Goal: Task Accomplishment & Management: Complete application form

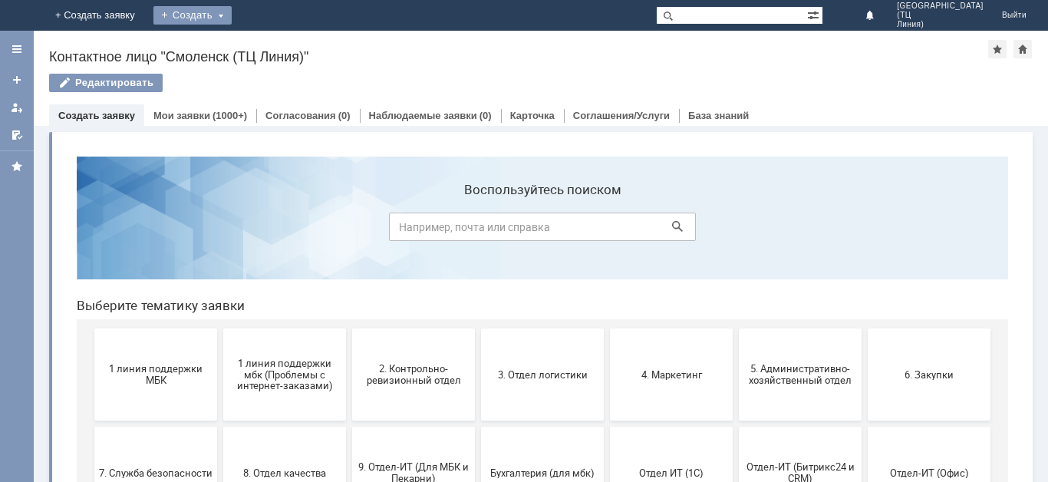
click at [232, 15] on div "Создать" at bounding box center [192, 15] width 78 height 18
click at [273, 48] on link "Заявка" at bounding box center [214, 46] width 117 height 18
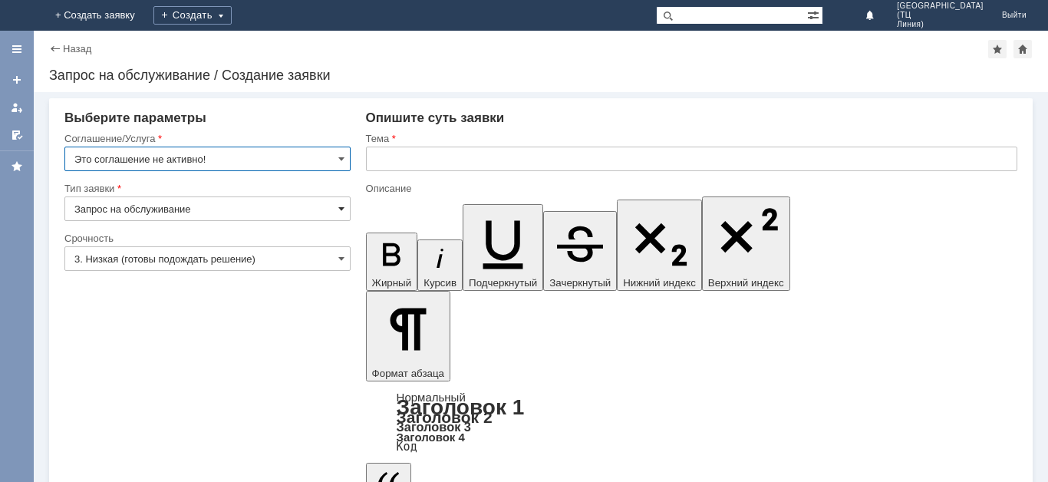
click at [341, 212] on span at bounding box center [341, 209] width 6 height 12
type input "Запрос на обслуживание"
click at [341, 155] on span at bounding box center [341, 159] width 6 height 12
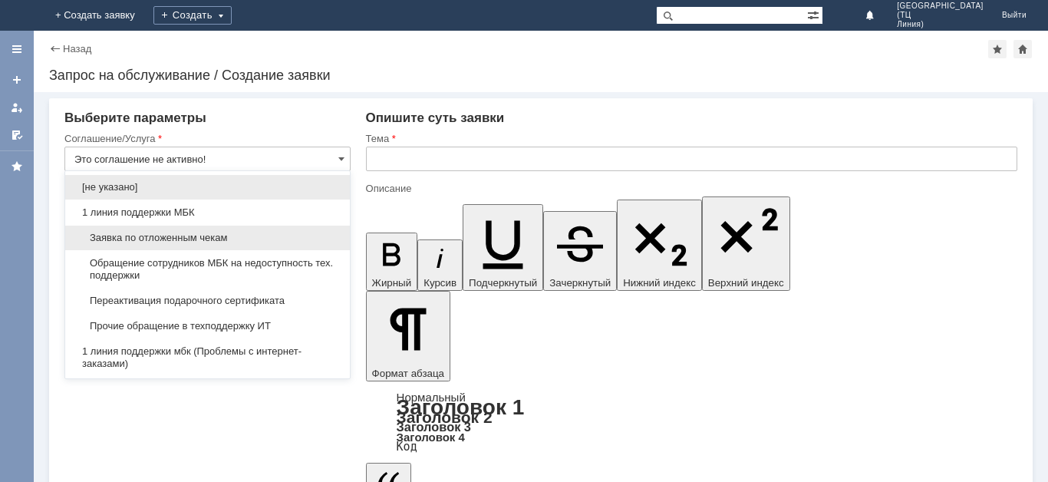
click at [265, 240] on span "Заявка по отложенным чекам" at bounding box center [207, 238] width 266 height 12
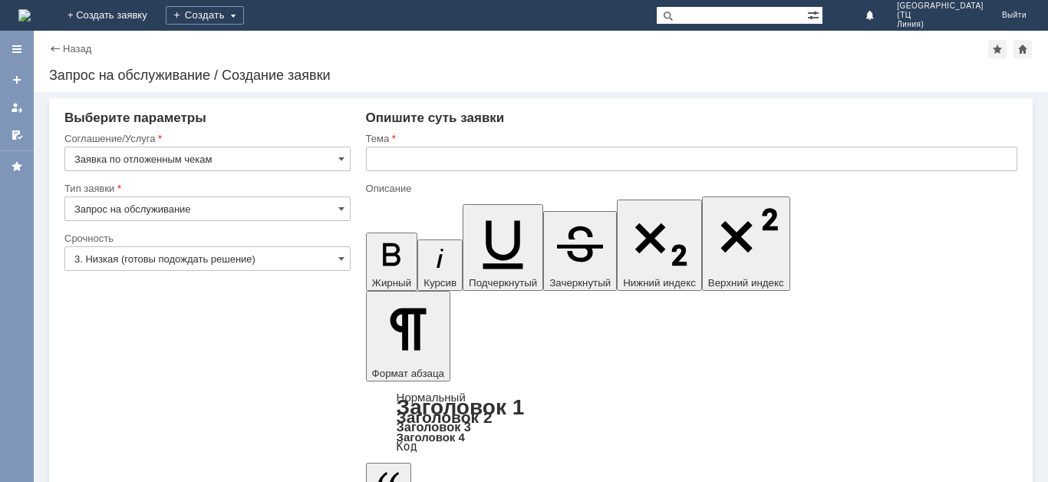
type input "Заявка по отложенным чекам"
click at [331, 266] on input "3. Низкая (готовы подождать решение)" at bounding box center [207, 258] width 286 height 25
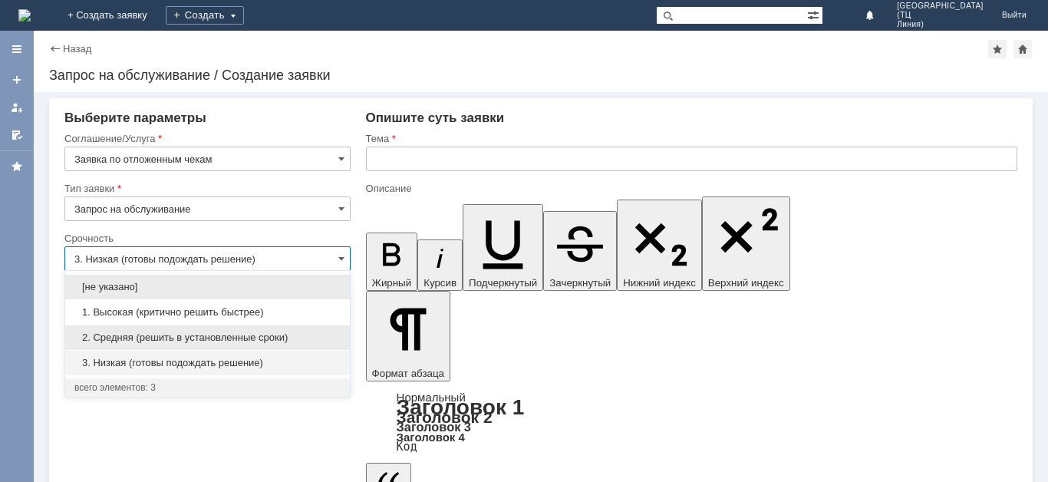
click at [251, 334] on span "2. Средняя (решить в установленные сроки)" at bounding box center [207, 337] width 266 height 12
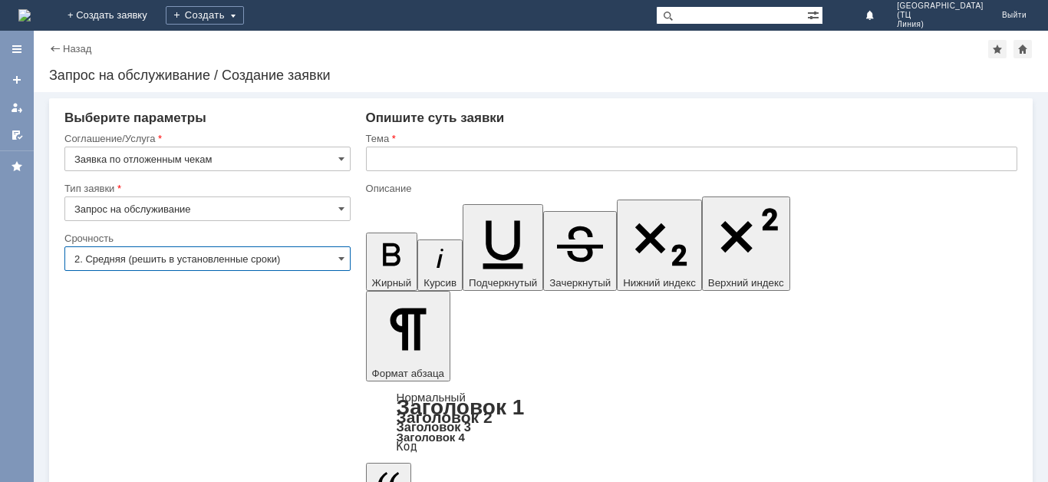
type input "2. Средняя (решить в установленные сроки)"
click at [437, 165] on input "text" at bounding box center [691, 159] width 651 height 25
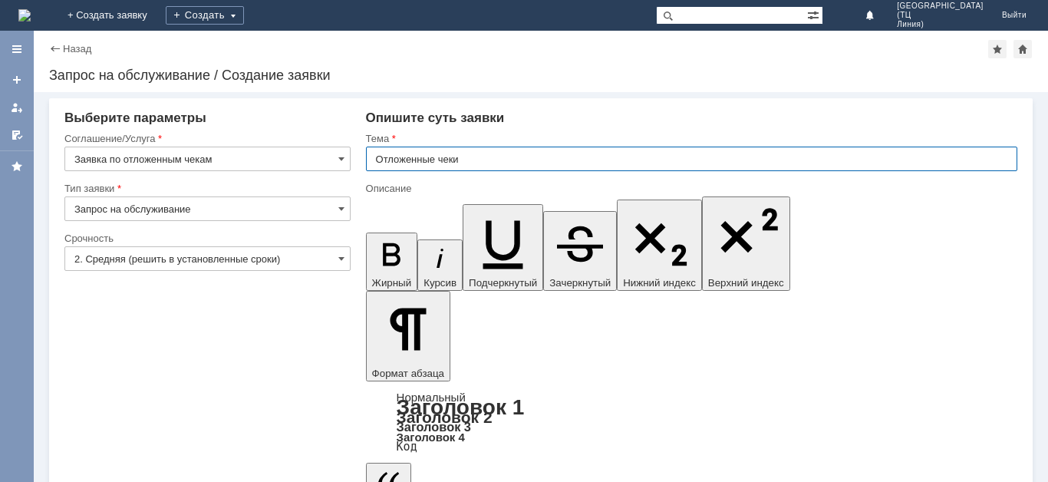
type input "Отложенные чеки"
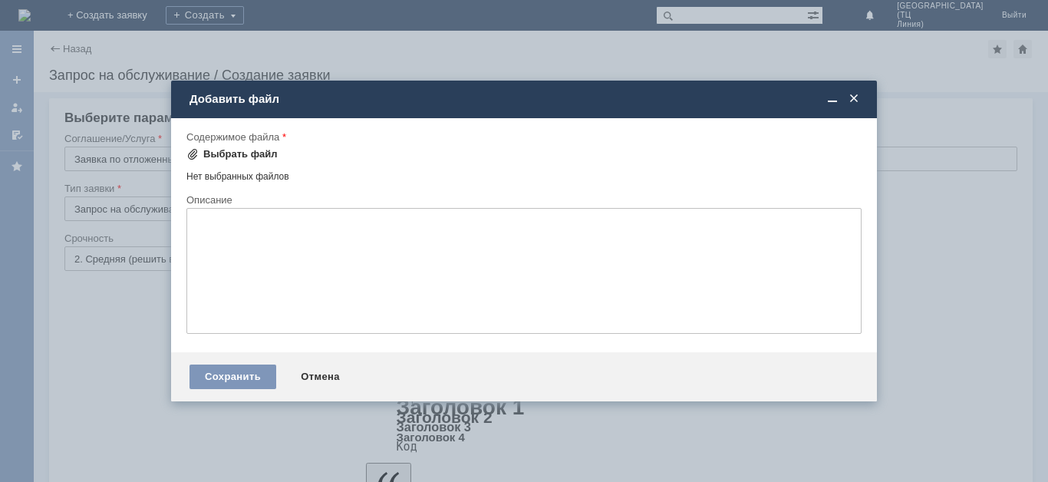
click at [243, 148] on div "Выбрать файл" at bounding box center [240, 154] width 74 height 12
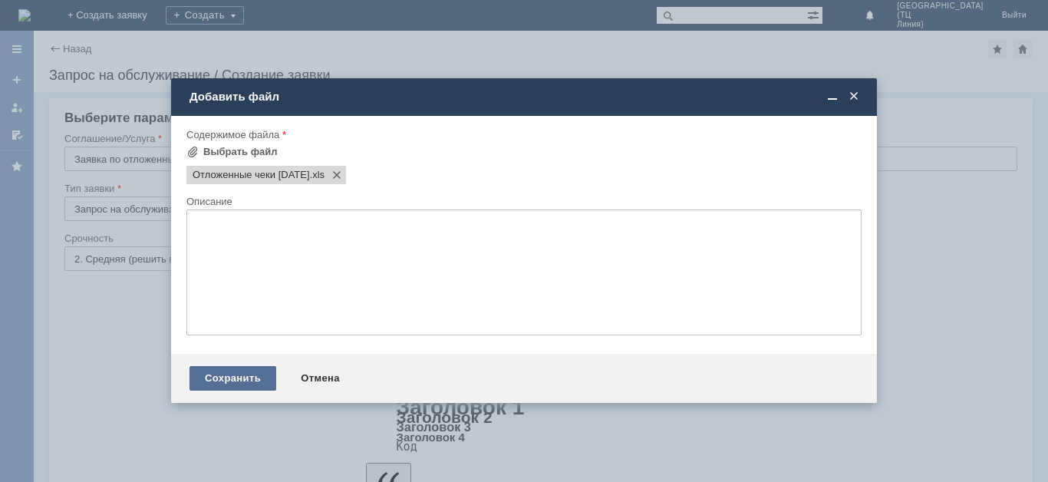
click at [206, 377] on div "Сохранить" at bounding box center [232, 378] width 87 height 25
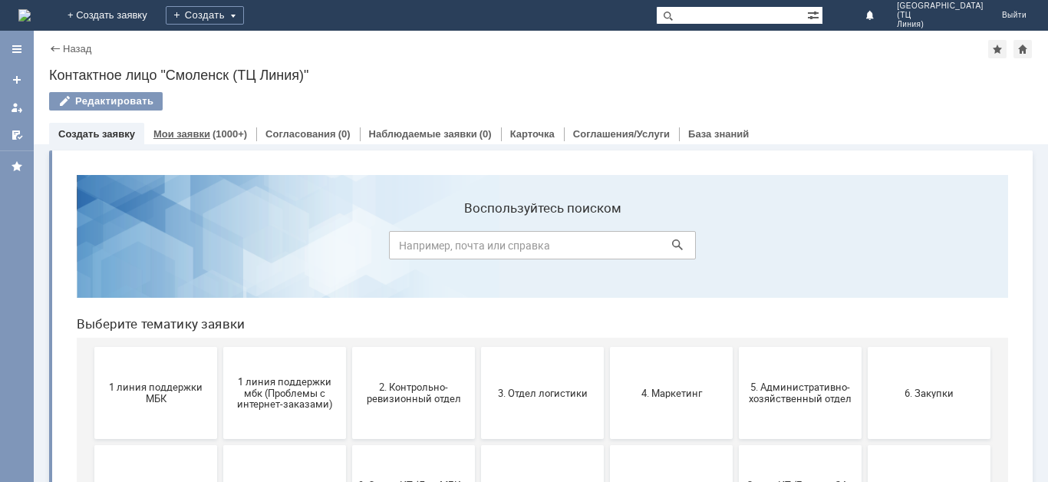
click at [183, 131] on link "Мои заявки" at bounding box center [181, 134] width 57 height 12
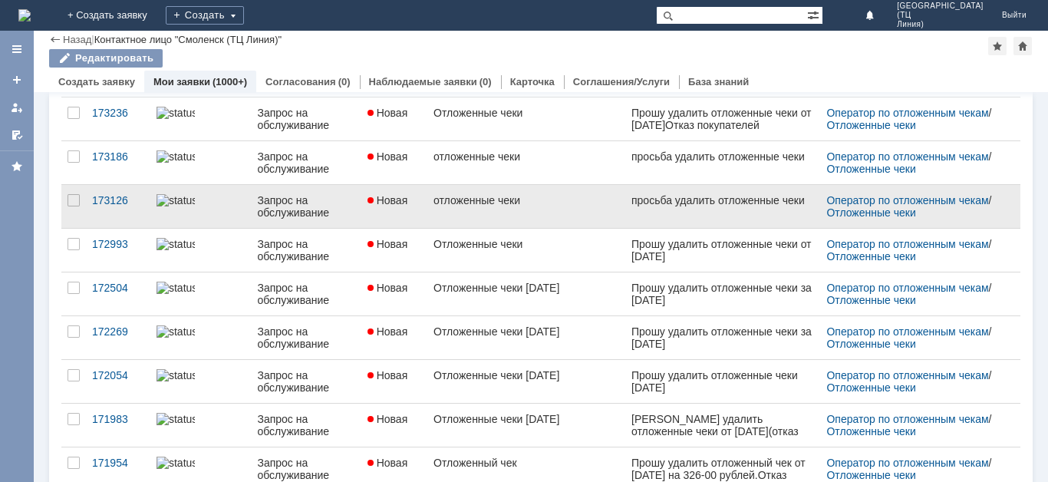
click at [506, 203] on div "отложенные чеки" at bounding box center [526, 200] width 186 height 12
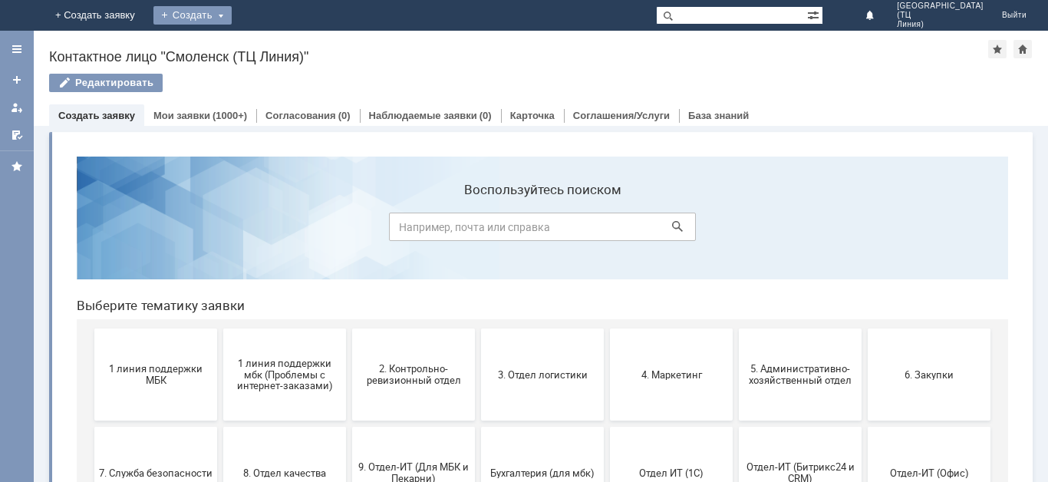
click at [232, 16] on div "Создать" at bounding box center [192, 15] width 78 height 18
click at [273, 48] on link "Заявка" at bounding box center [214, 46] width 117 height 18
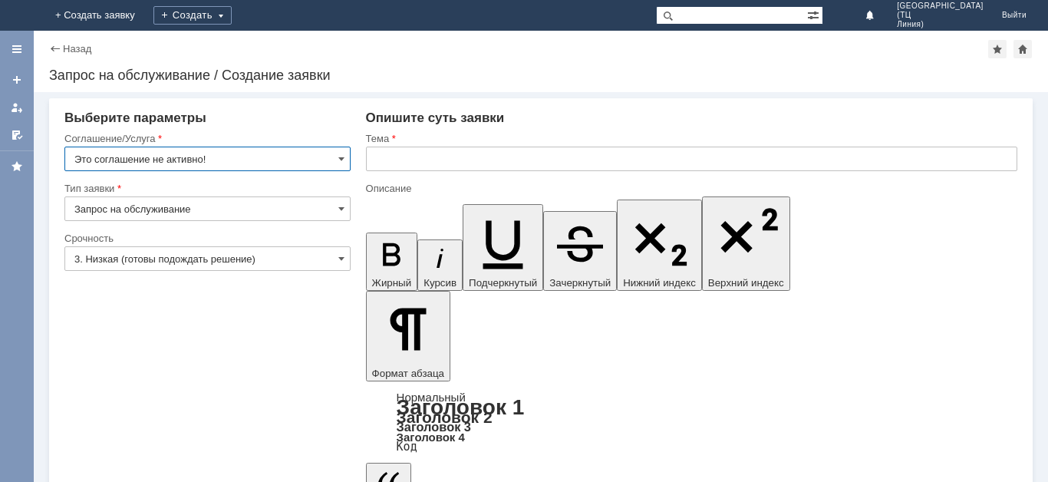
drag, startPoint x: 569, startPoint y: 4212, endPoint x: 563, endPoint y: 4221, distance: 11.1
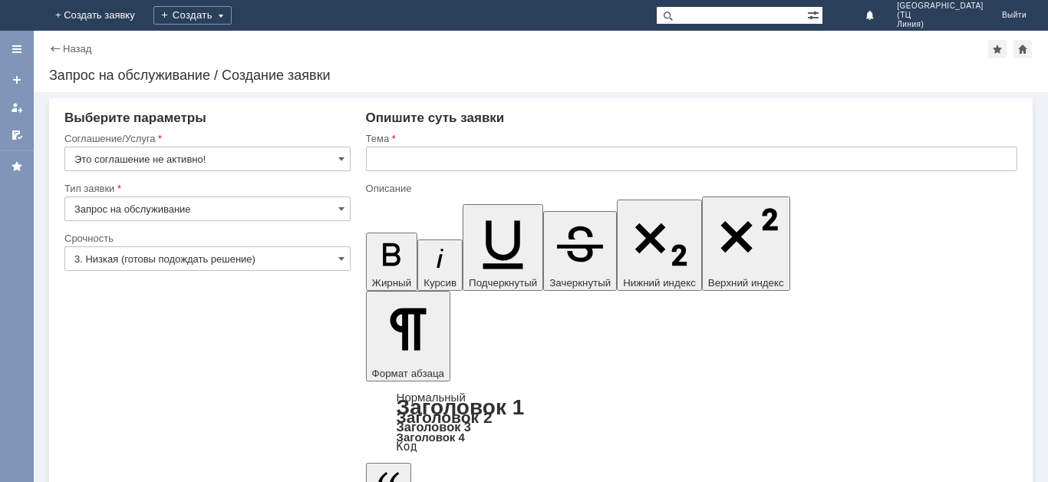
click at [394, 162] on input "text" at bounding box center [691, 159] width 651 height 25
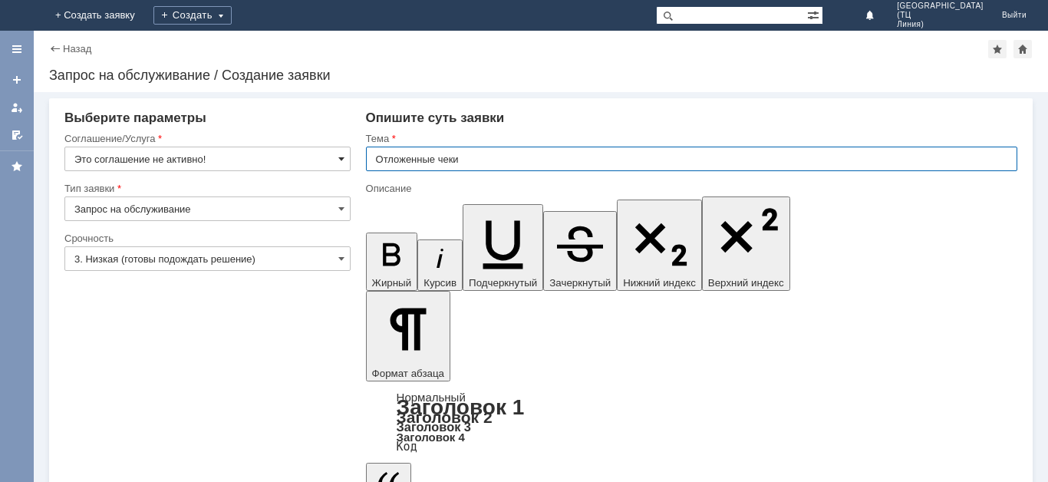
type input "Отложенные чеки"
click at [338, 157] on span at bounding box center [341, 159] width 6 height 12
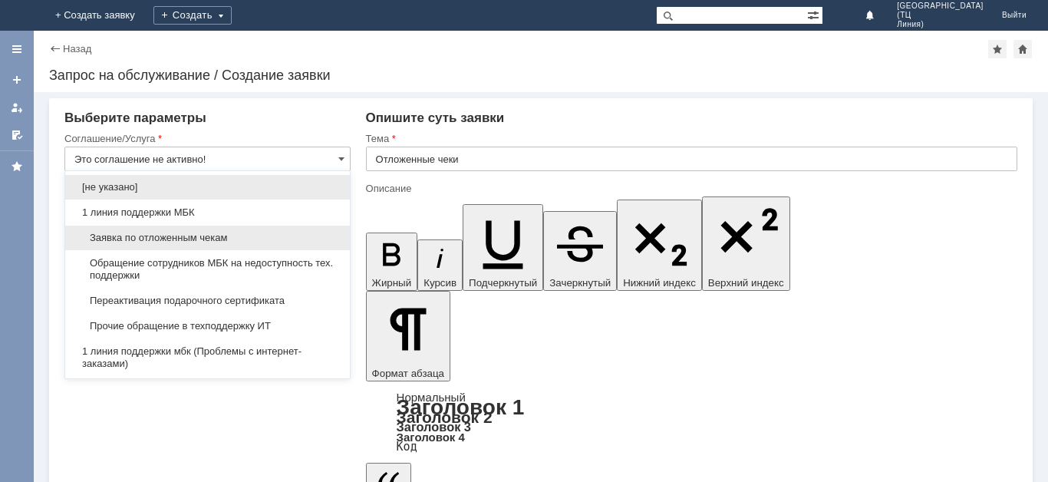
click at [240, 237] on span "Заявка по отложенным чекам" at bounding box center [207, 238] width 266 height 12
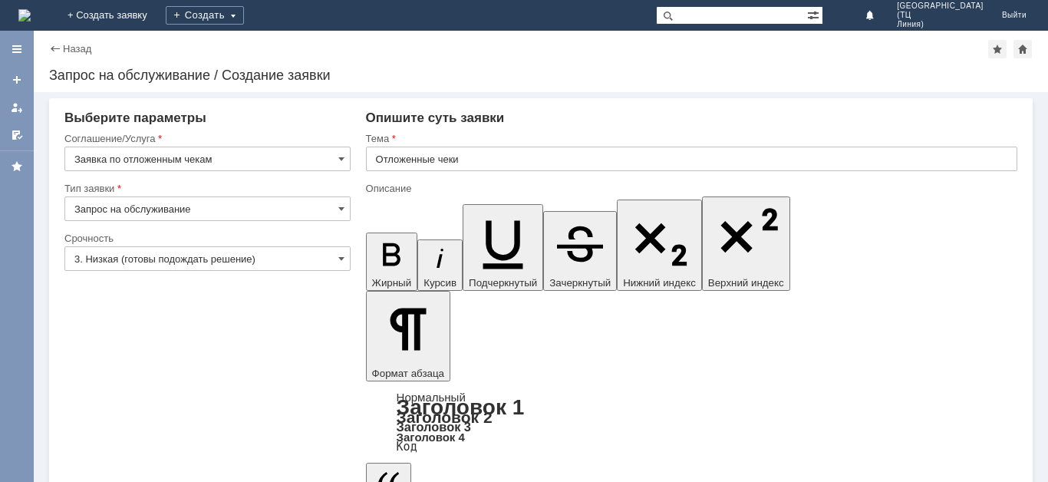
type input "Заявка по отложенным чекам"
click at [328, 255] on input "3. Низкая (готовы подождать решение)" at bounding box center [207, 258] width 286 height 25
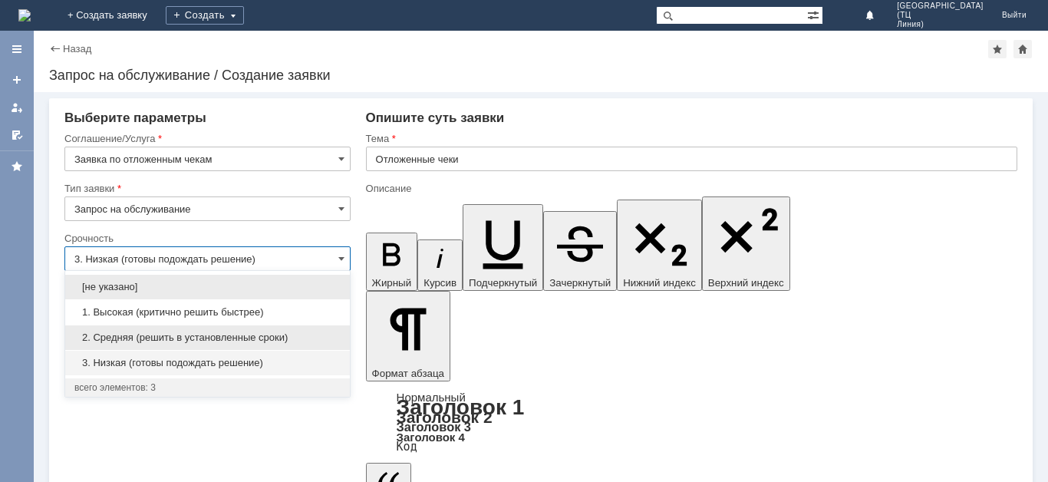
click at [208, 339] on span "2. Средняя (решить в установленные сроки)" at bounding box center [207, 337] width 266 height 12
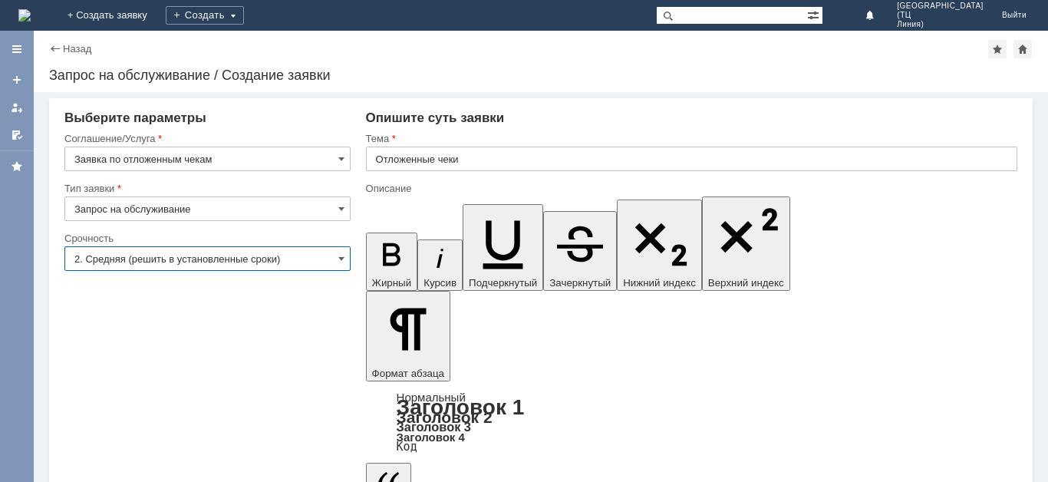
type input "2. Средняя (решить в установленные сроки)"
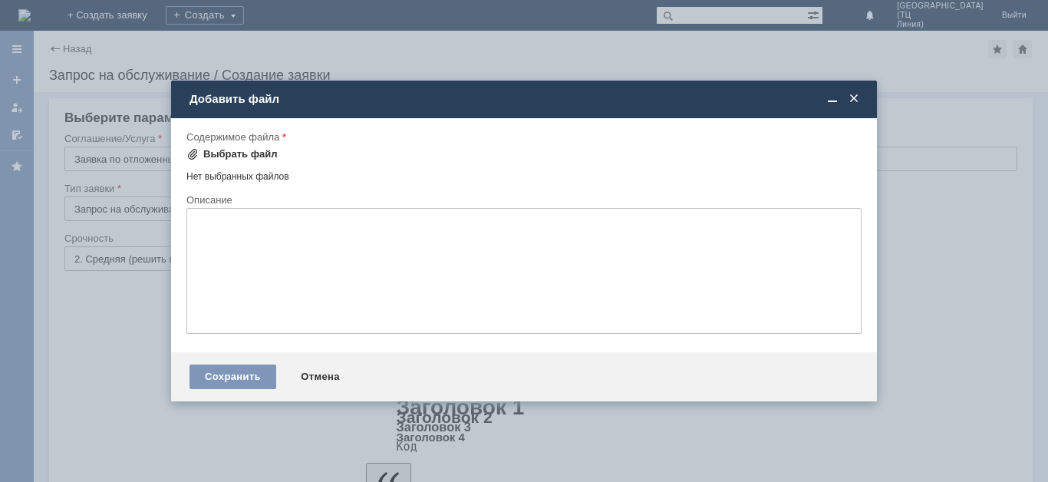
click at [253, 156] on div "Выбрать файл" at bounding box center [240, 154] width 74 height 12
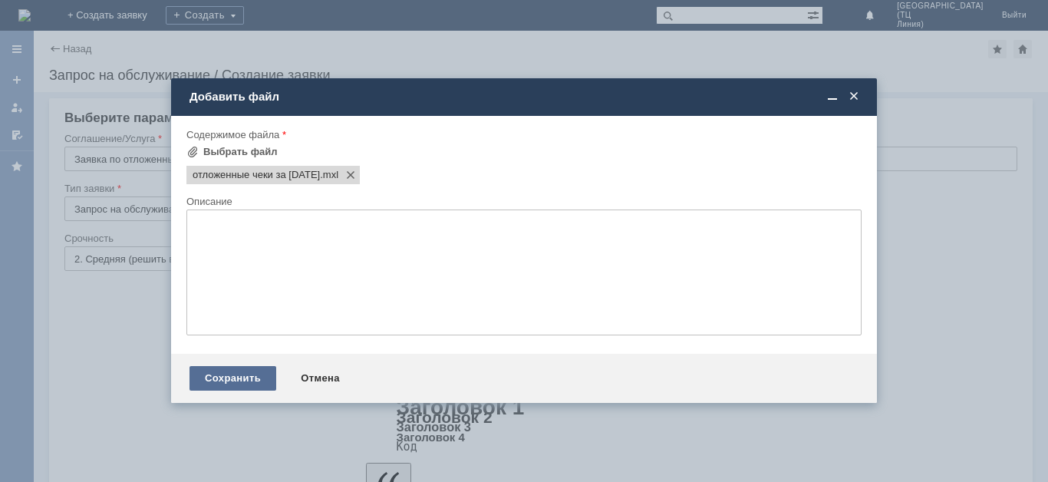
click at [257, 383] on div "Сохранить" at bounding box center [232, 378] width 87 height 25
